Goal: Browse casually

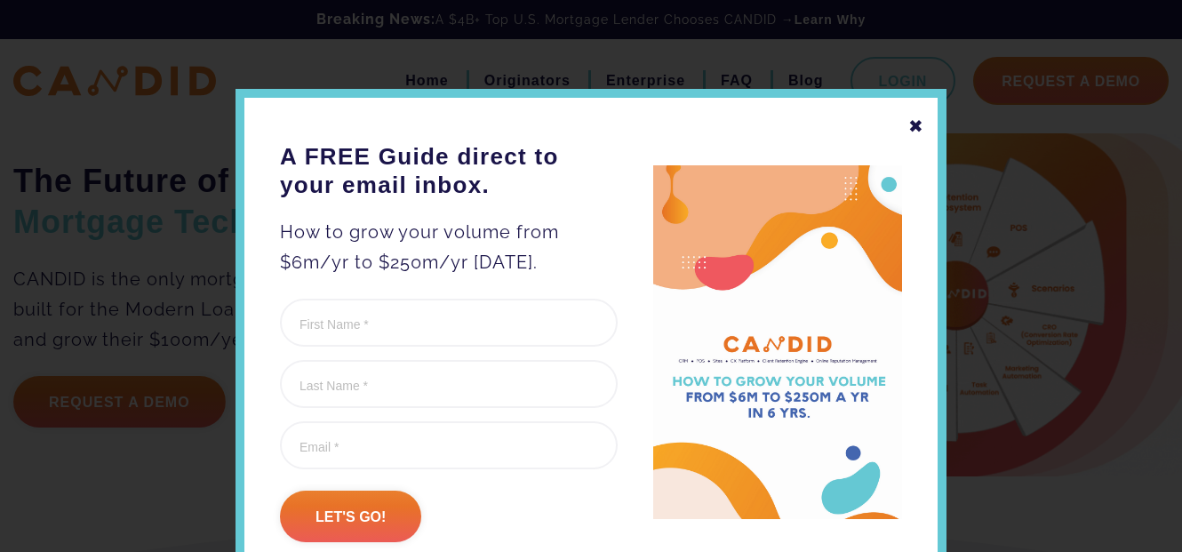
click at [911, 131] on div "✖" at bounding box center [917, 126] width 16 height 30
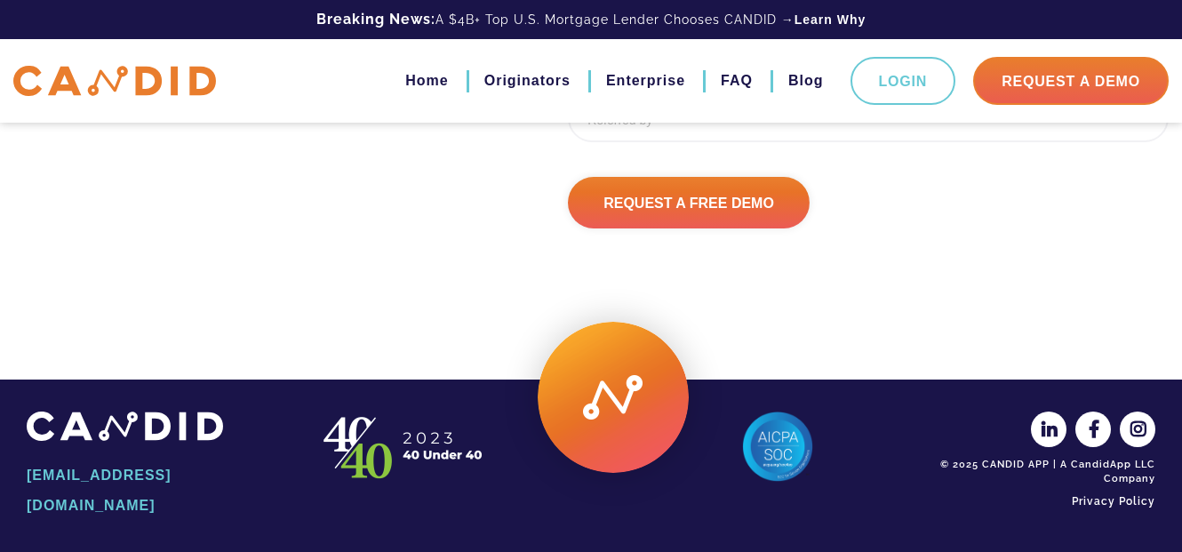
scroll to position [2556, 0]
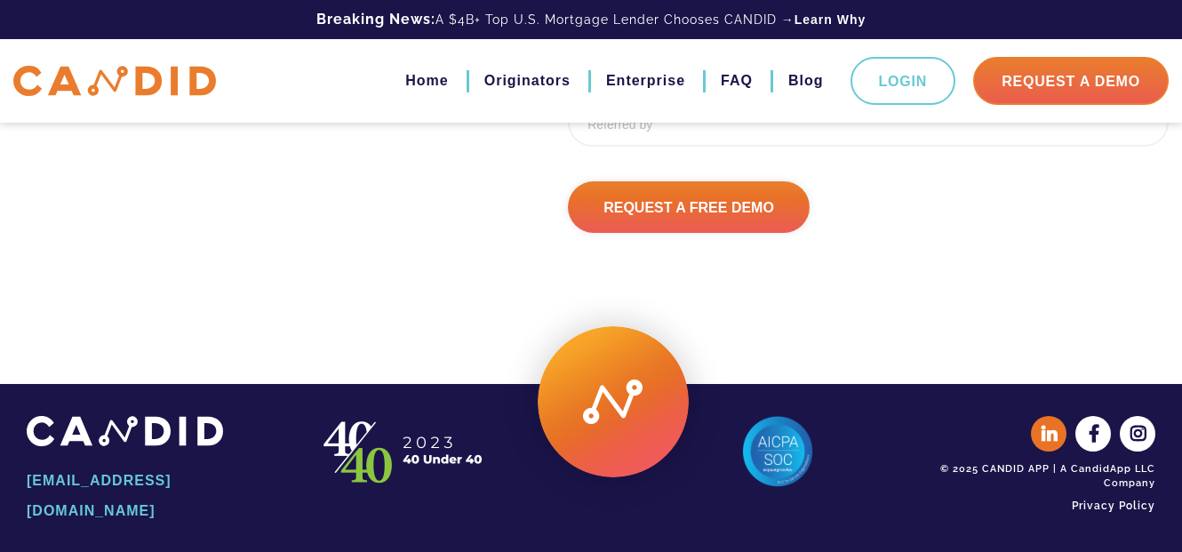
click at [1058, 437] on icon at bounding box center [1050, 434] width 36 height 36
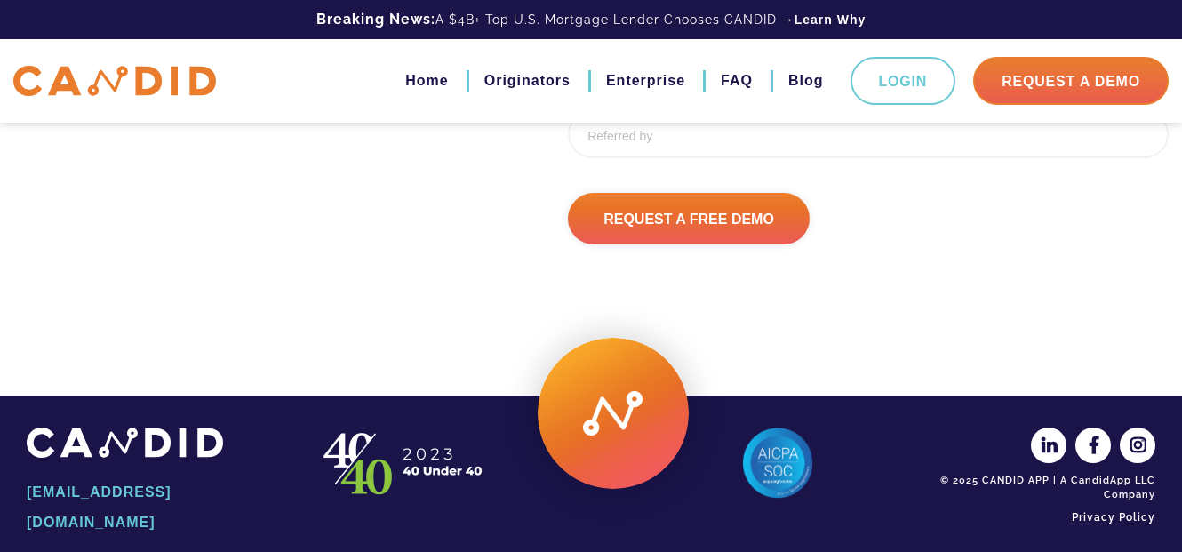
scroll to position [2528, 0]
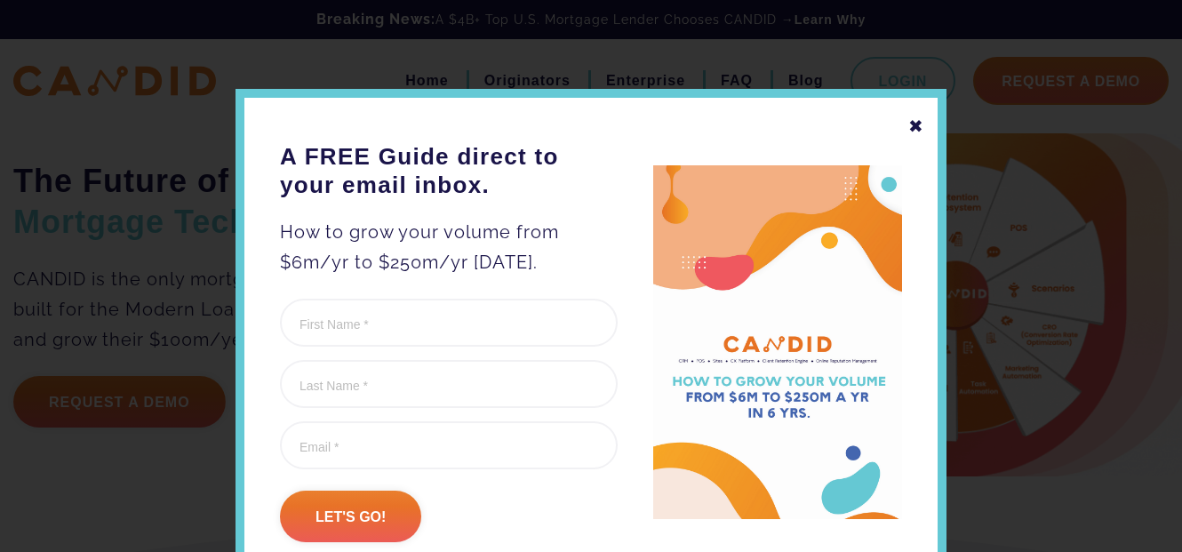
click at [909, 126] on div "✖" at bounding box center [917, 126] width 16 height 30
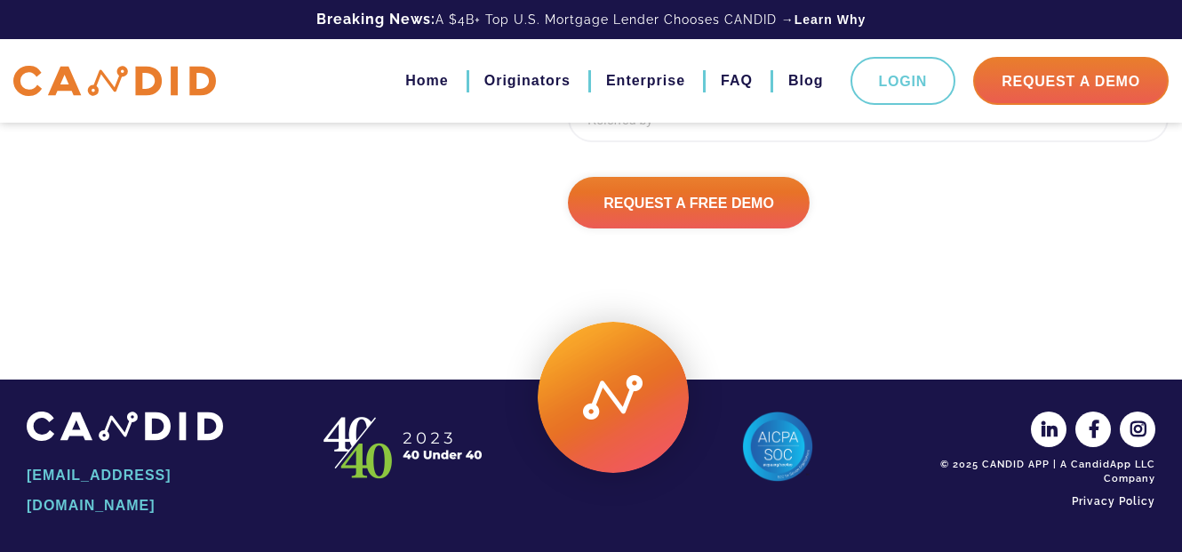
scroll to position [2528, 0]
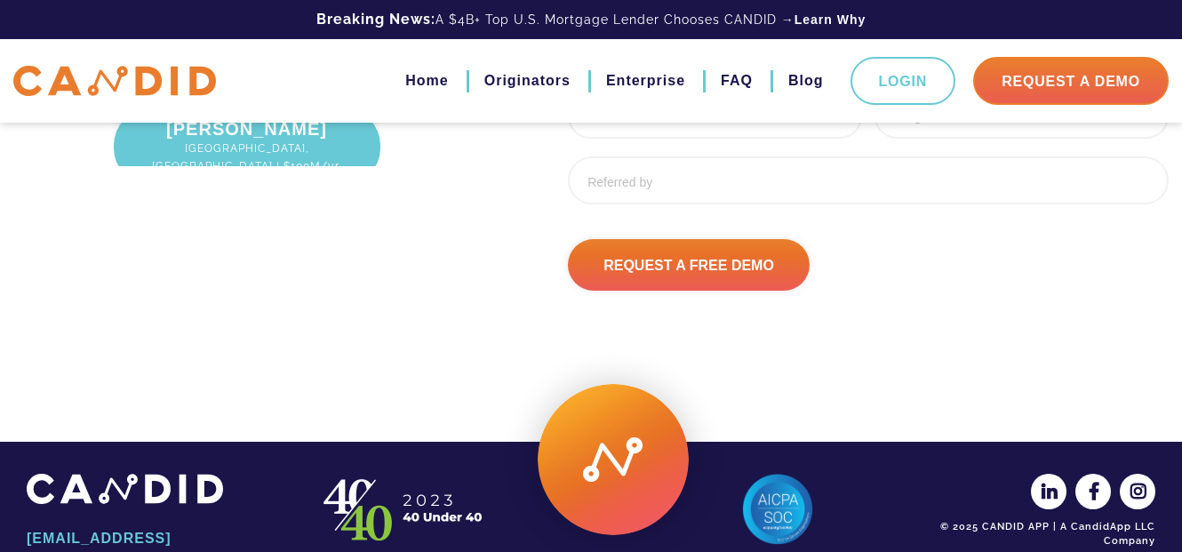
scroll to position [2496, 0]
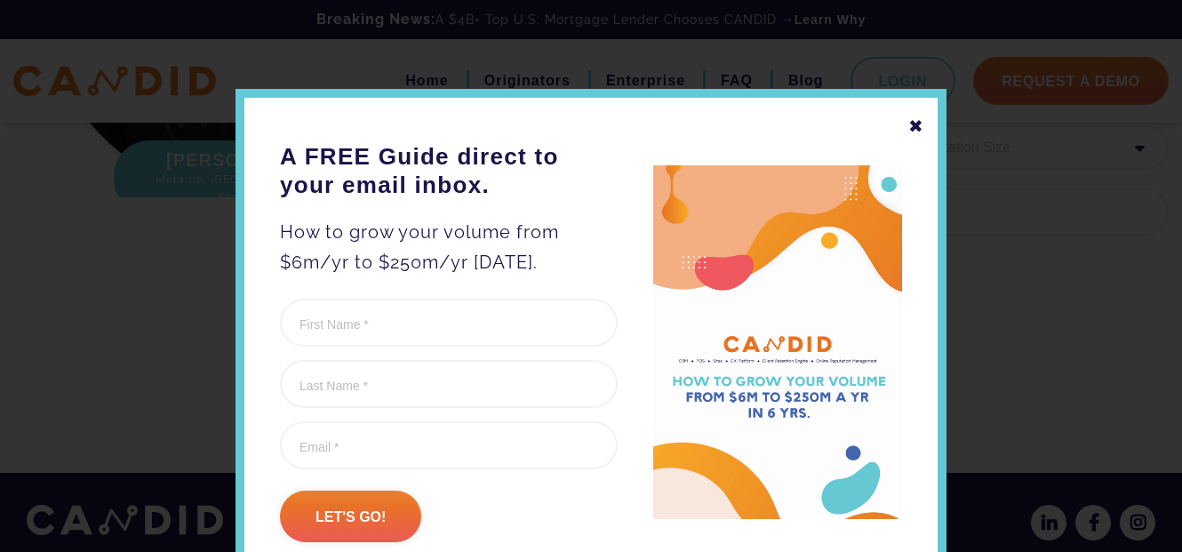
click at [910, 129] on div "✖" at bounding box center [917, 126] width 16 height 30
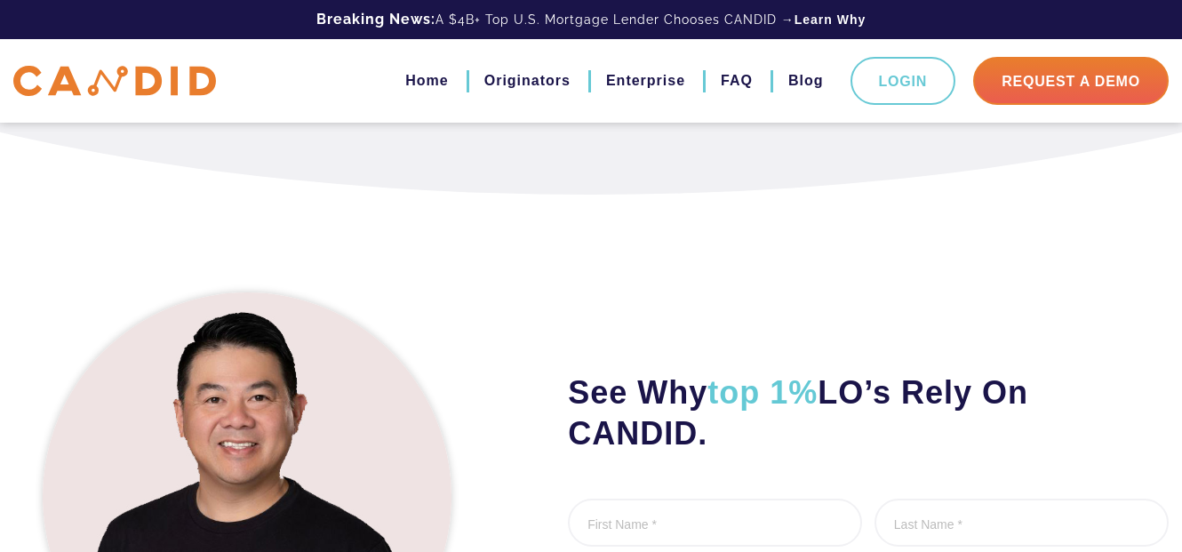
scroll to position [1962, 0]
